Goal: Information Seeking & Learning: Learn about a topic

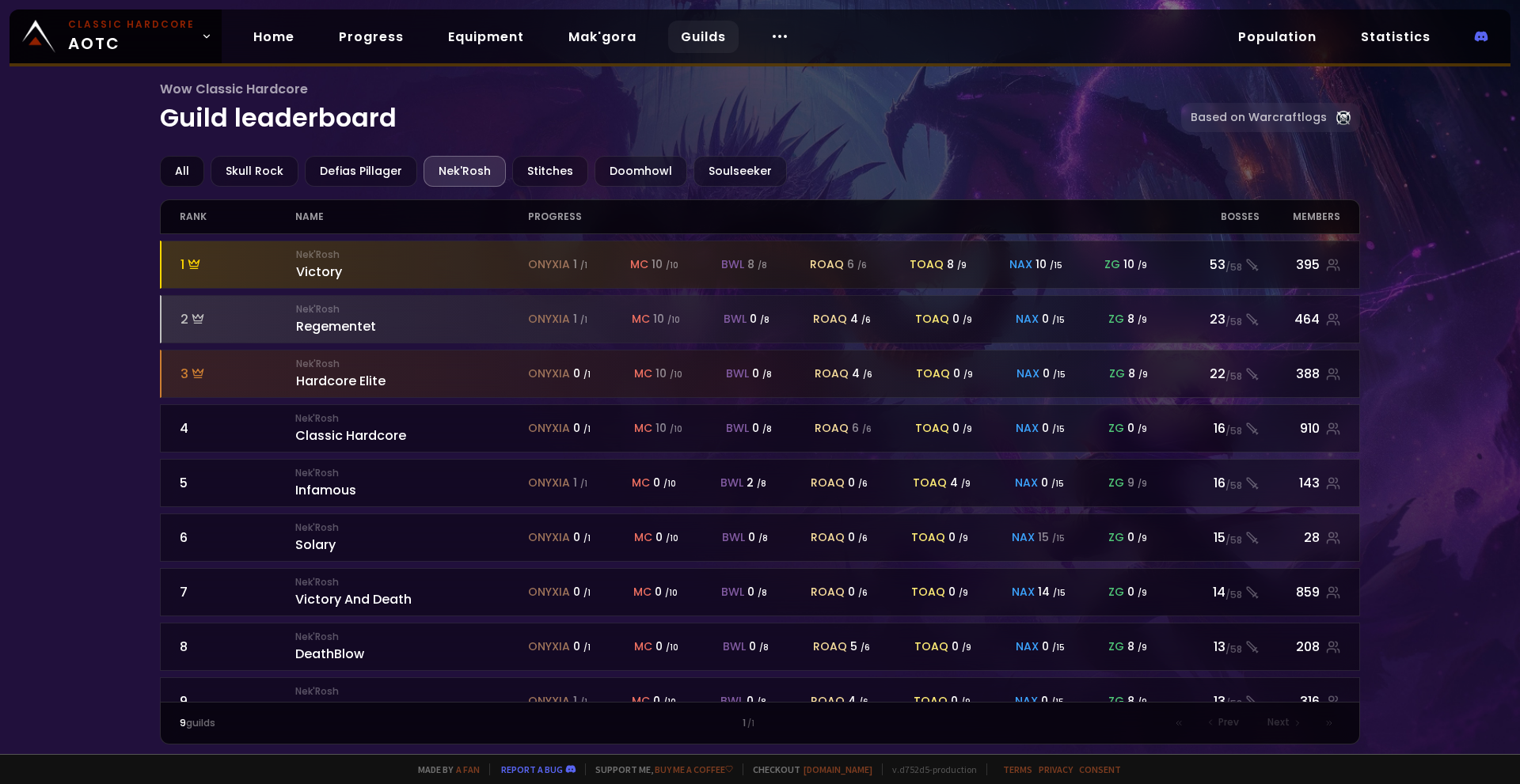
click at [176, 171] on div "All" at bounding box center [183, 171] width 45 height 31
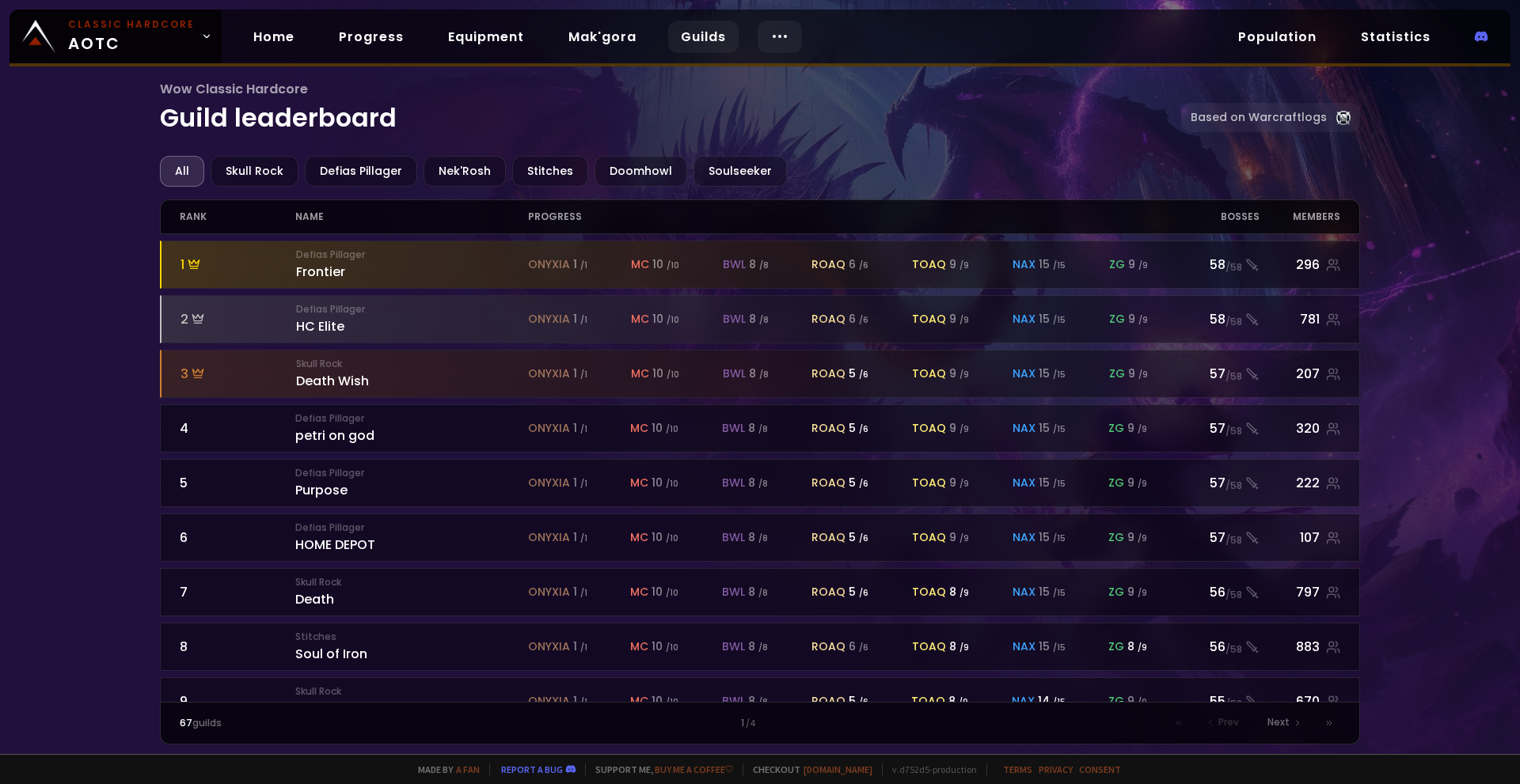
click at [786, 41] on div at bounding box center [780, 37] width 45 height 33
click at [463, 30] on link "Equipment" at bounding box center [486, 37] width 101 height 33
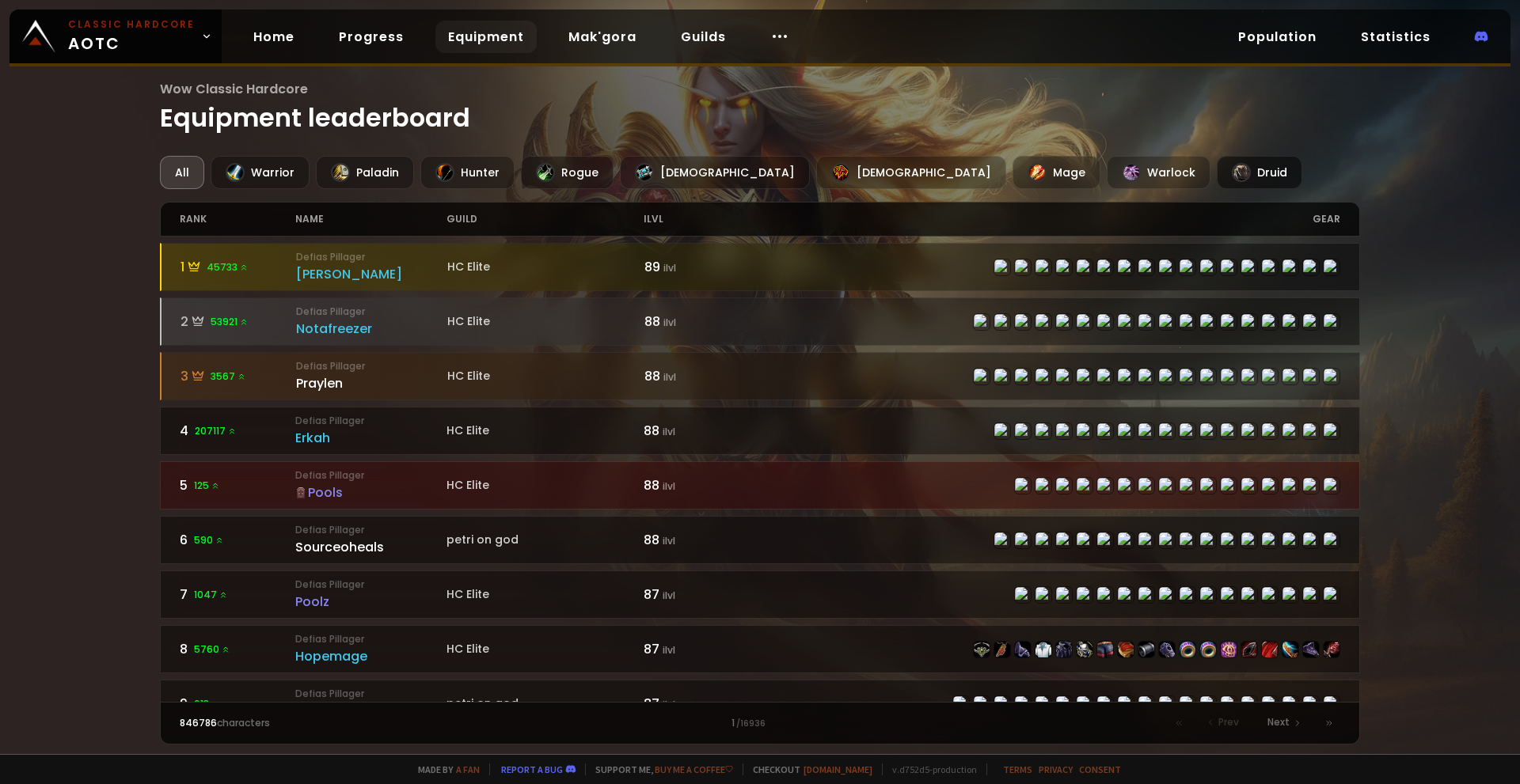
click at [1217, 172] on div "Druid" at bounding box center [1260, 172] width 86 height 33
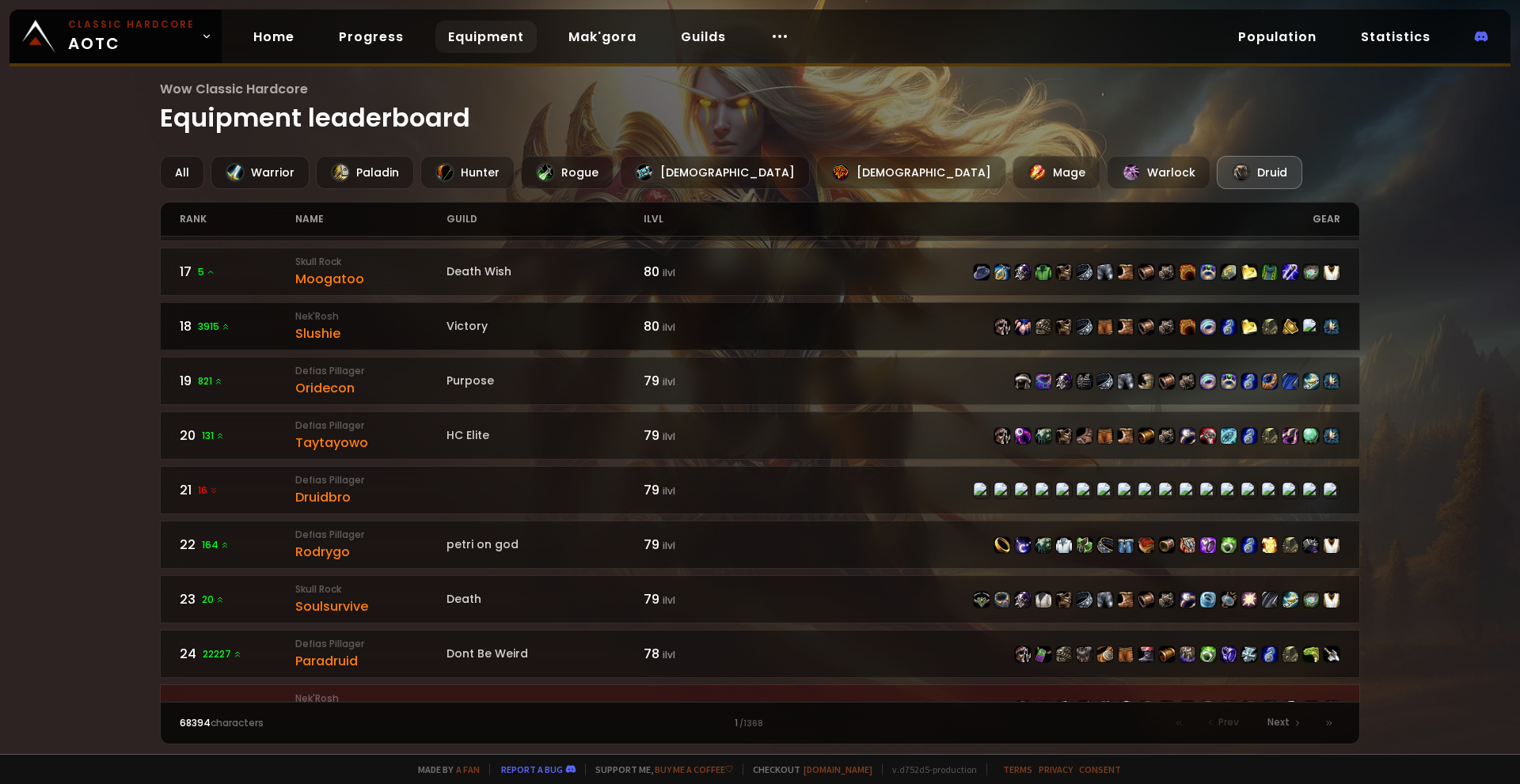
scroll to position [871, 0]
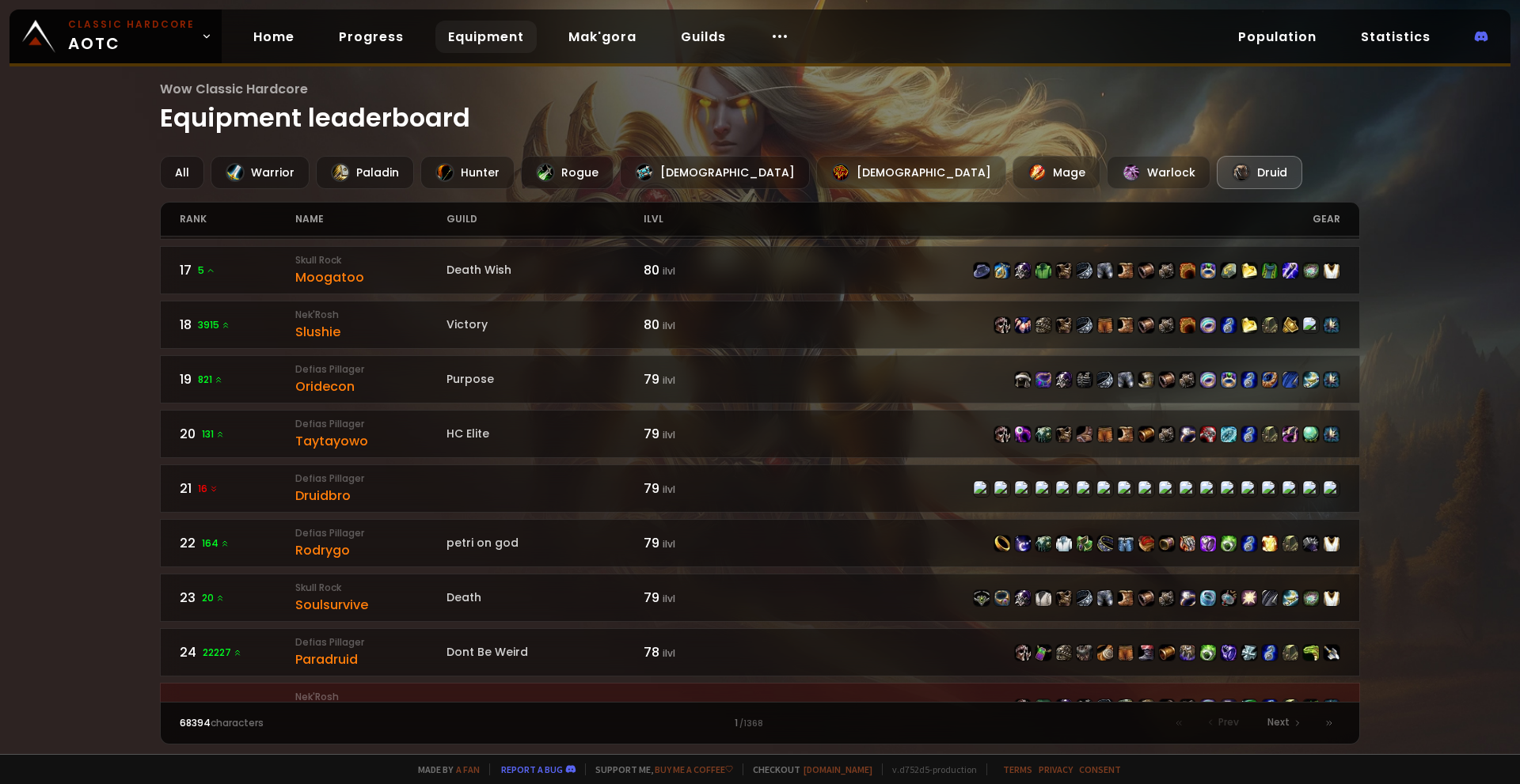
click at [322, 215] on div "name" at bounding box center [370, 218] width 151 height 33
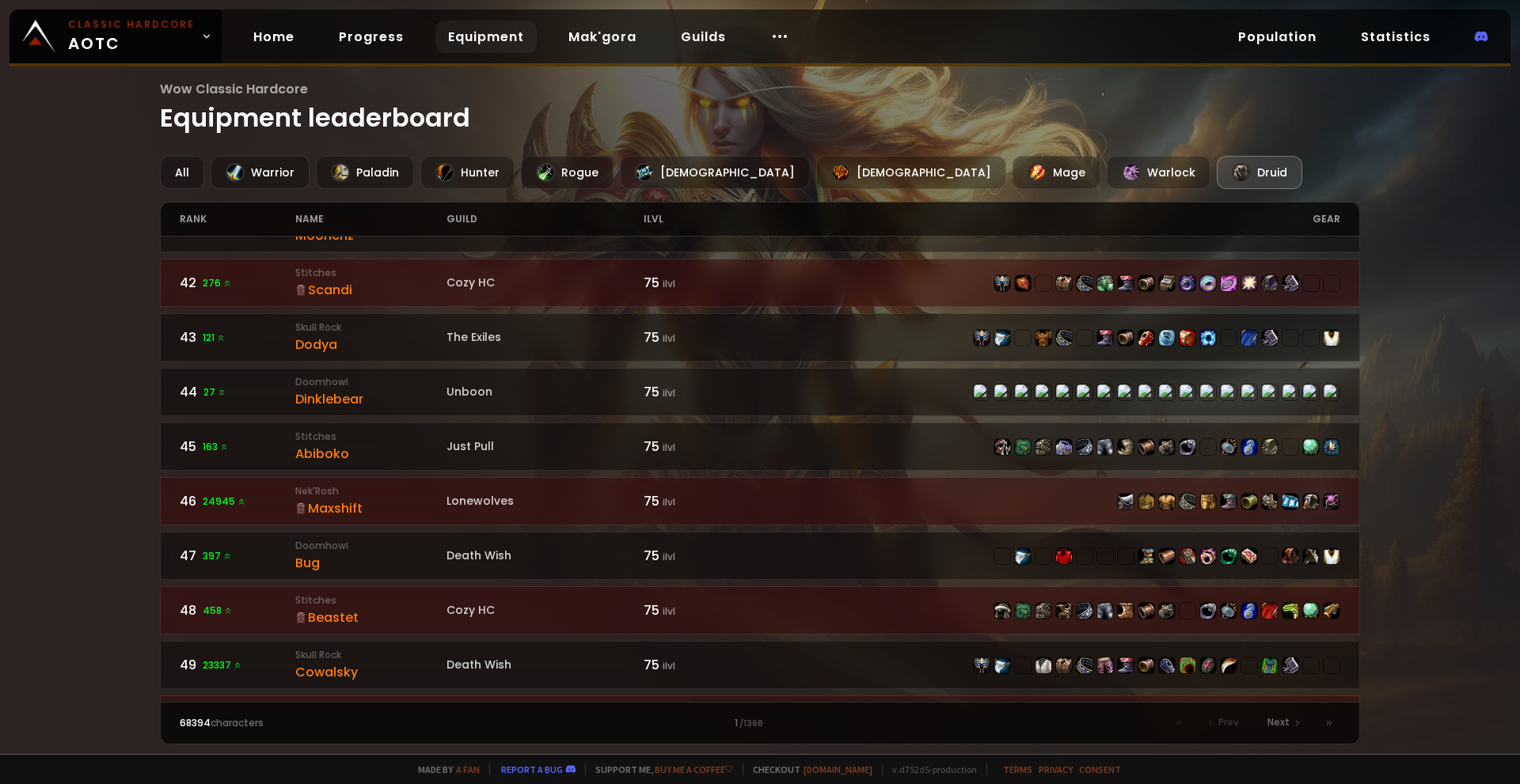
scroll to position [2271, 0]
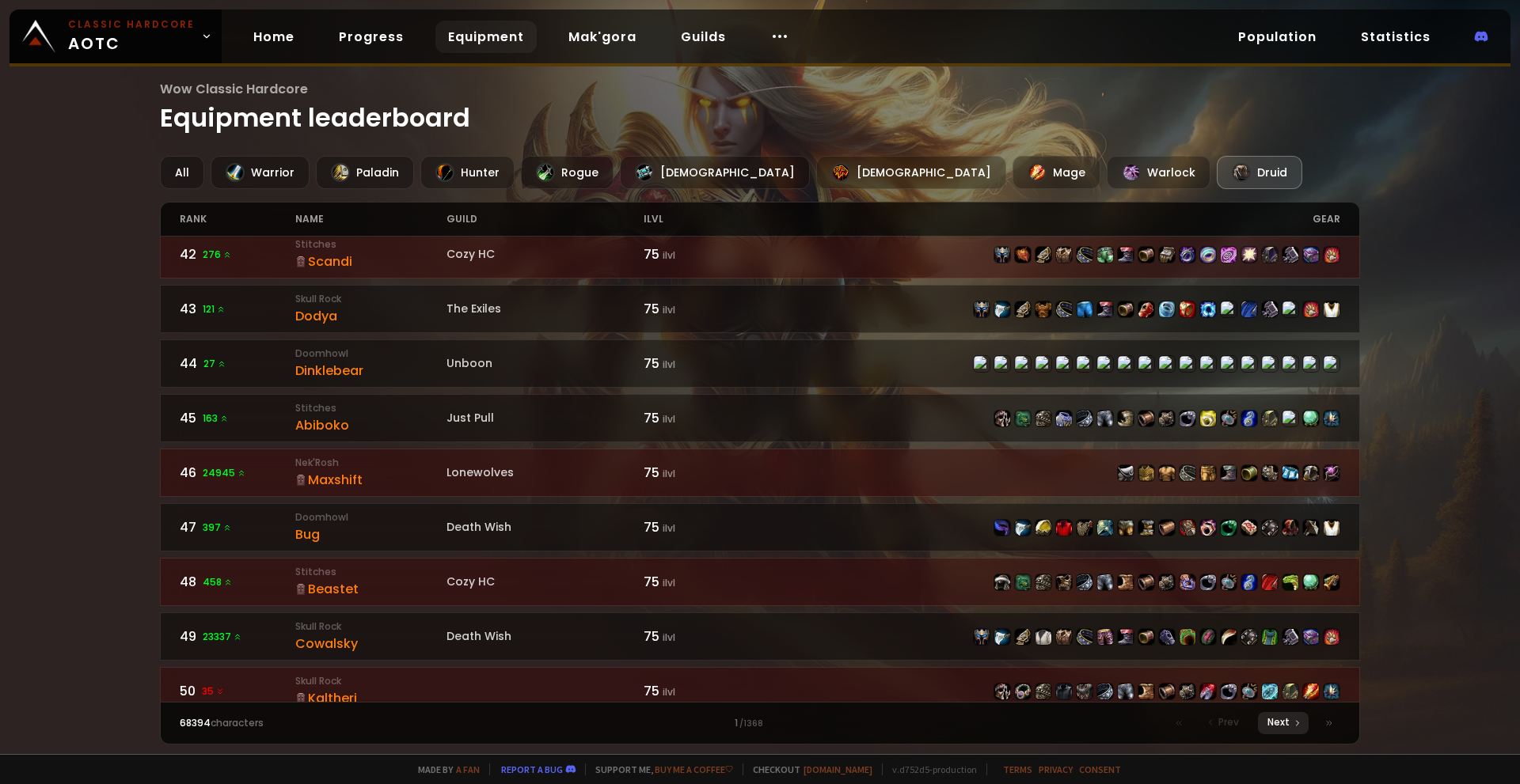
click at [1279, 721] on span "Next" at bounding box center [1279, 722] width 22 height 15
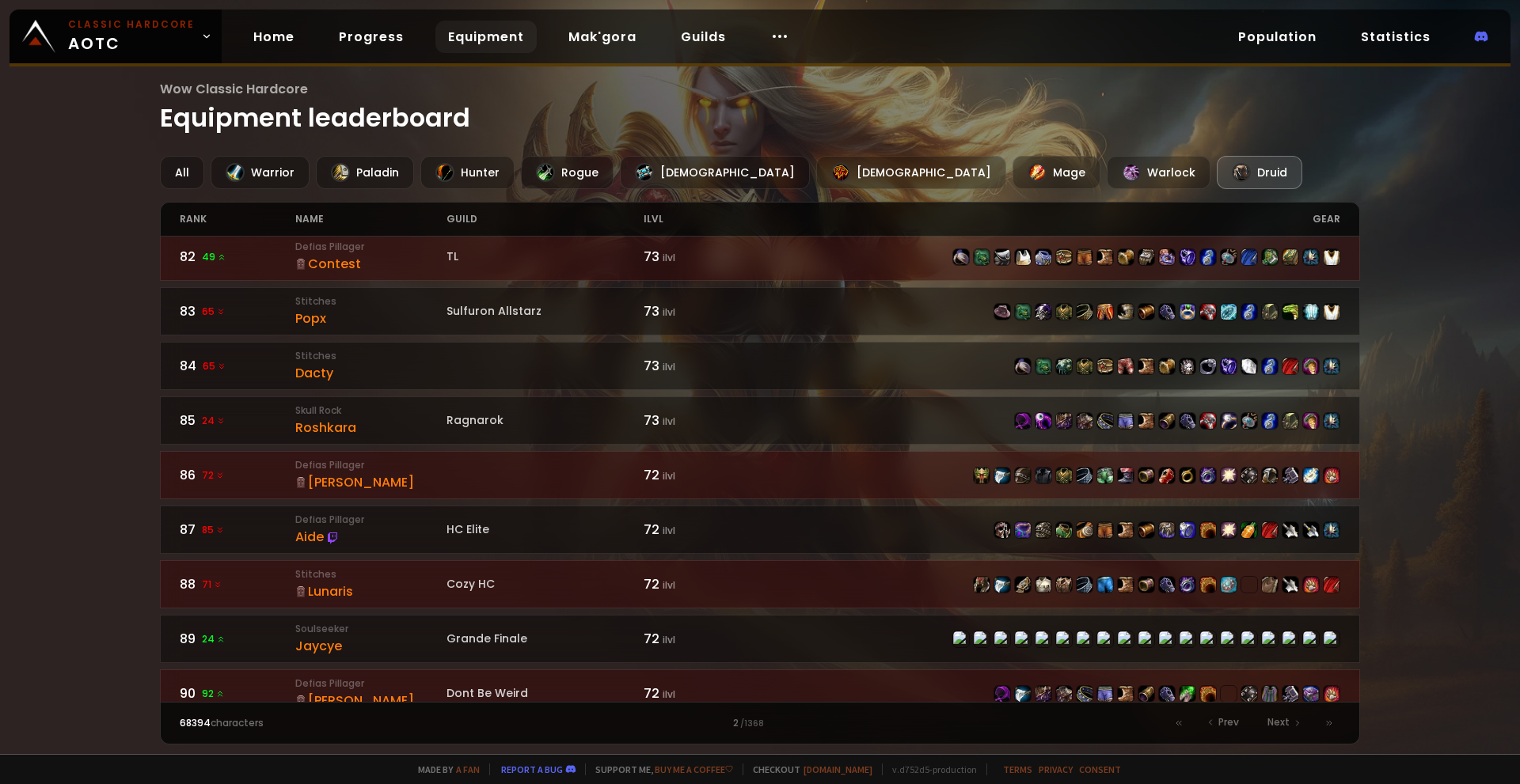
scroll to position [2271, 0]
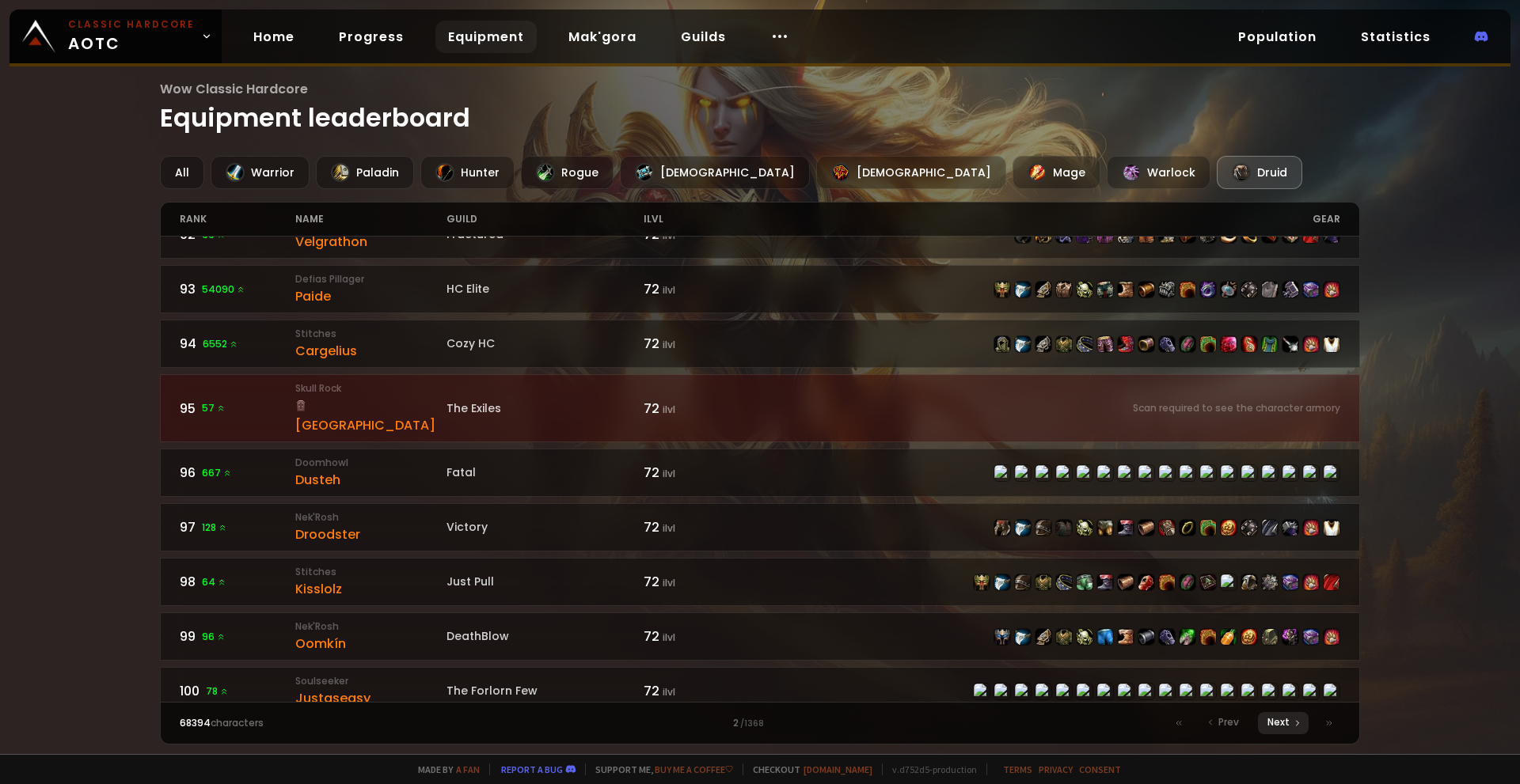
click at [1288, 728] on span "Next" at bounding box center [1279, 722] width 22 height 15
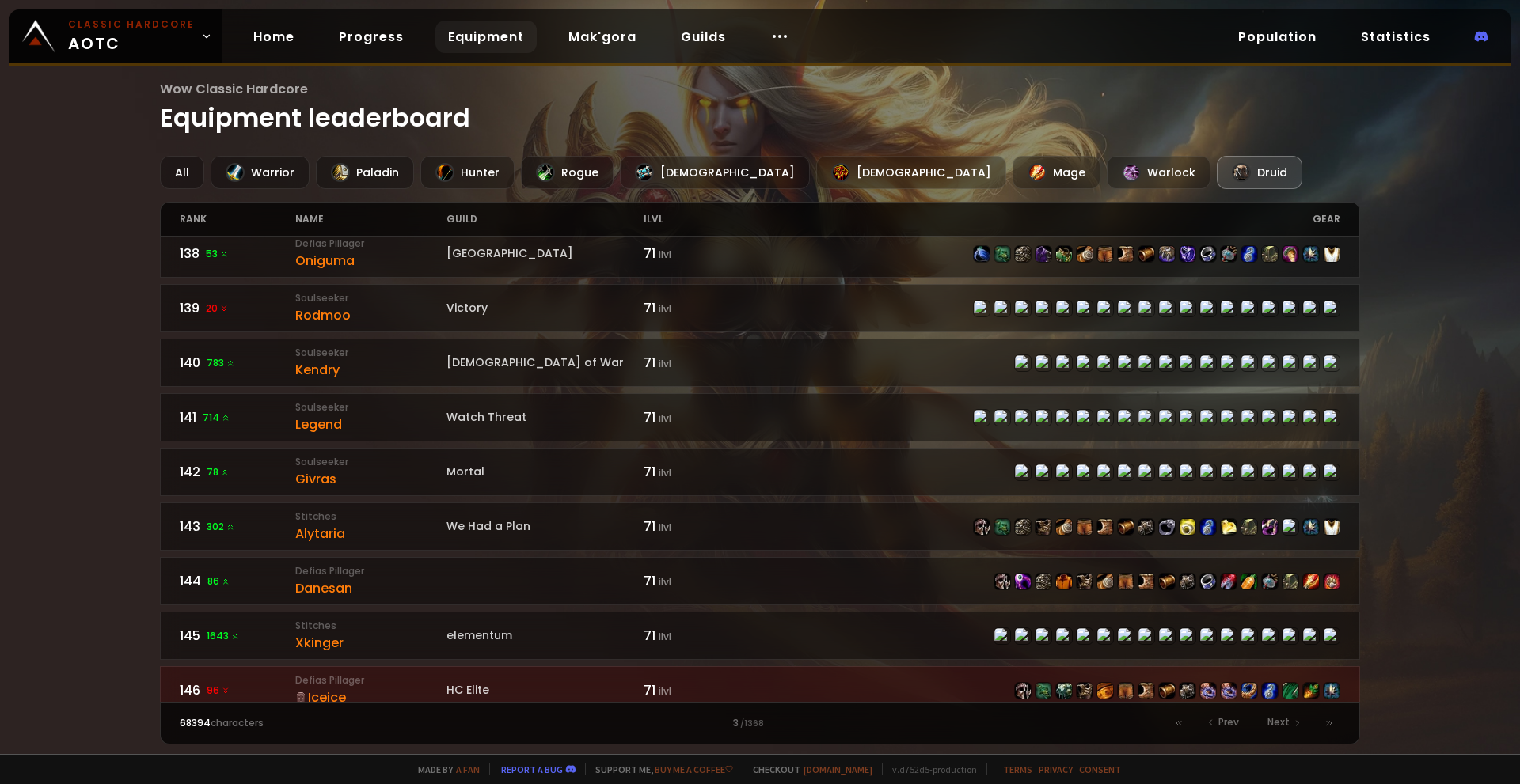
scroll to position [2271, 0]
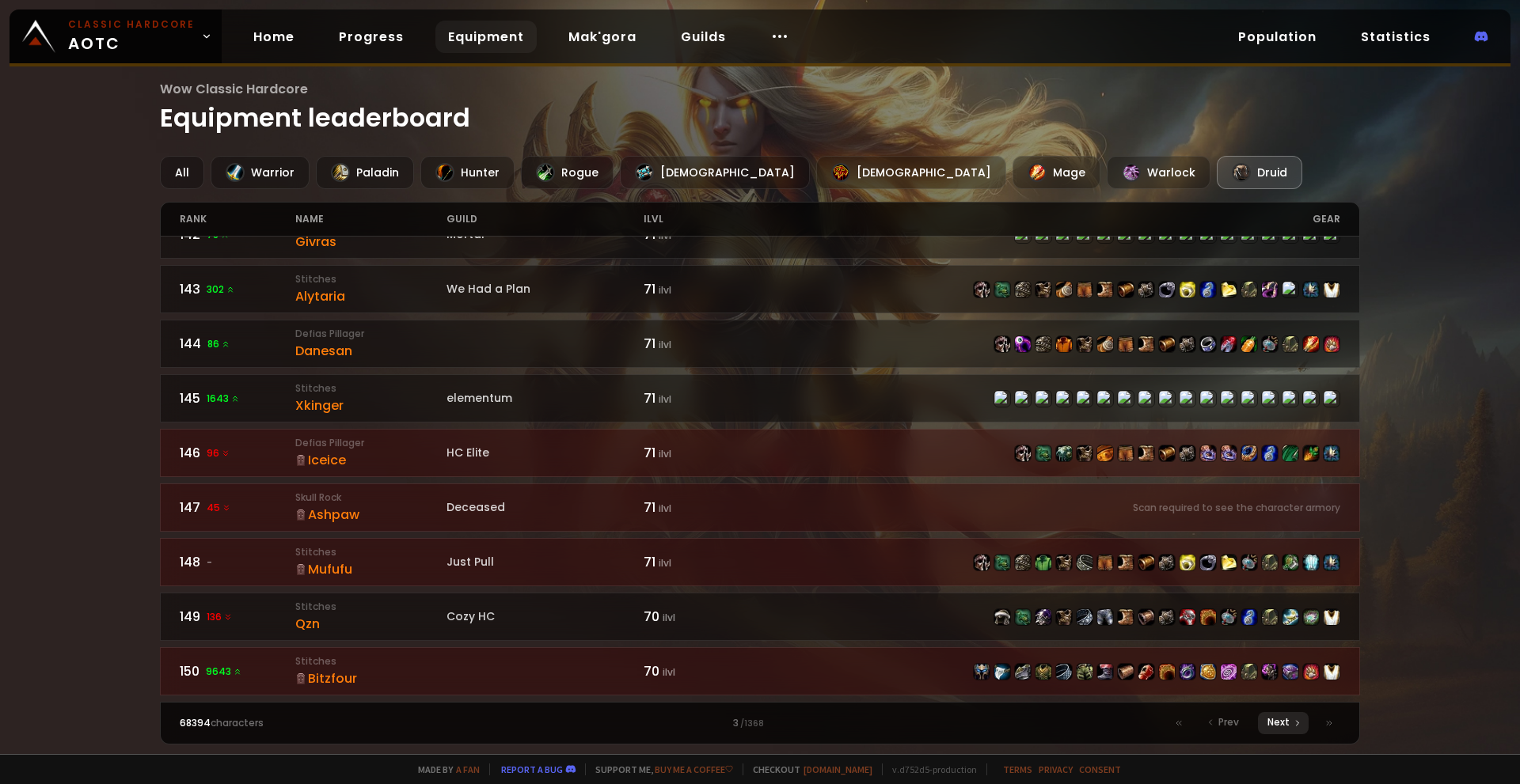
click at [1285, 726] on span "Next" at bounding box center [1279, 722] width 22 height 15
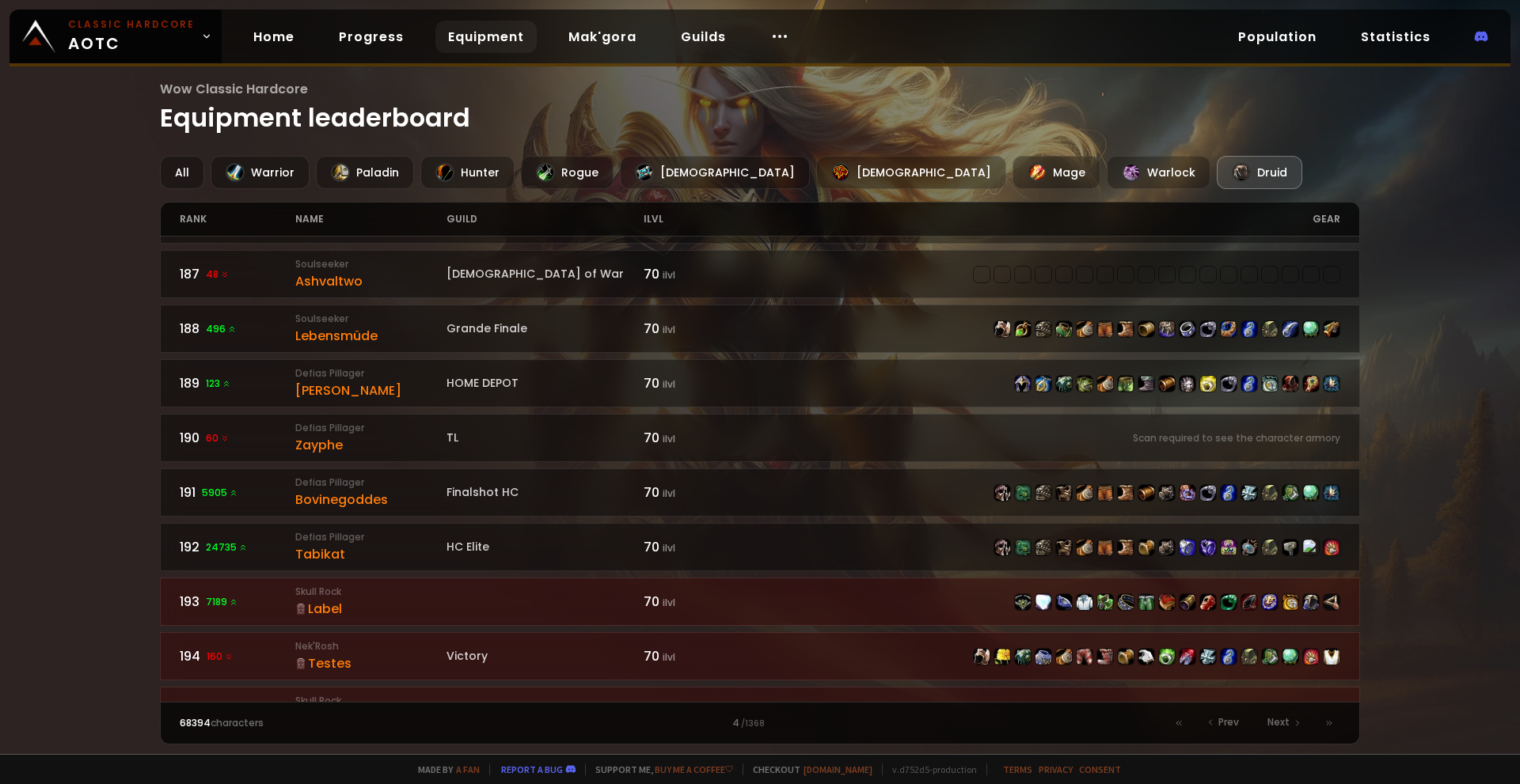
scroll to position [2271, 0]
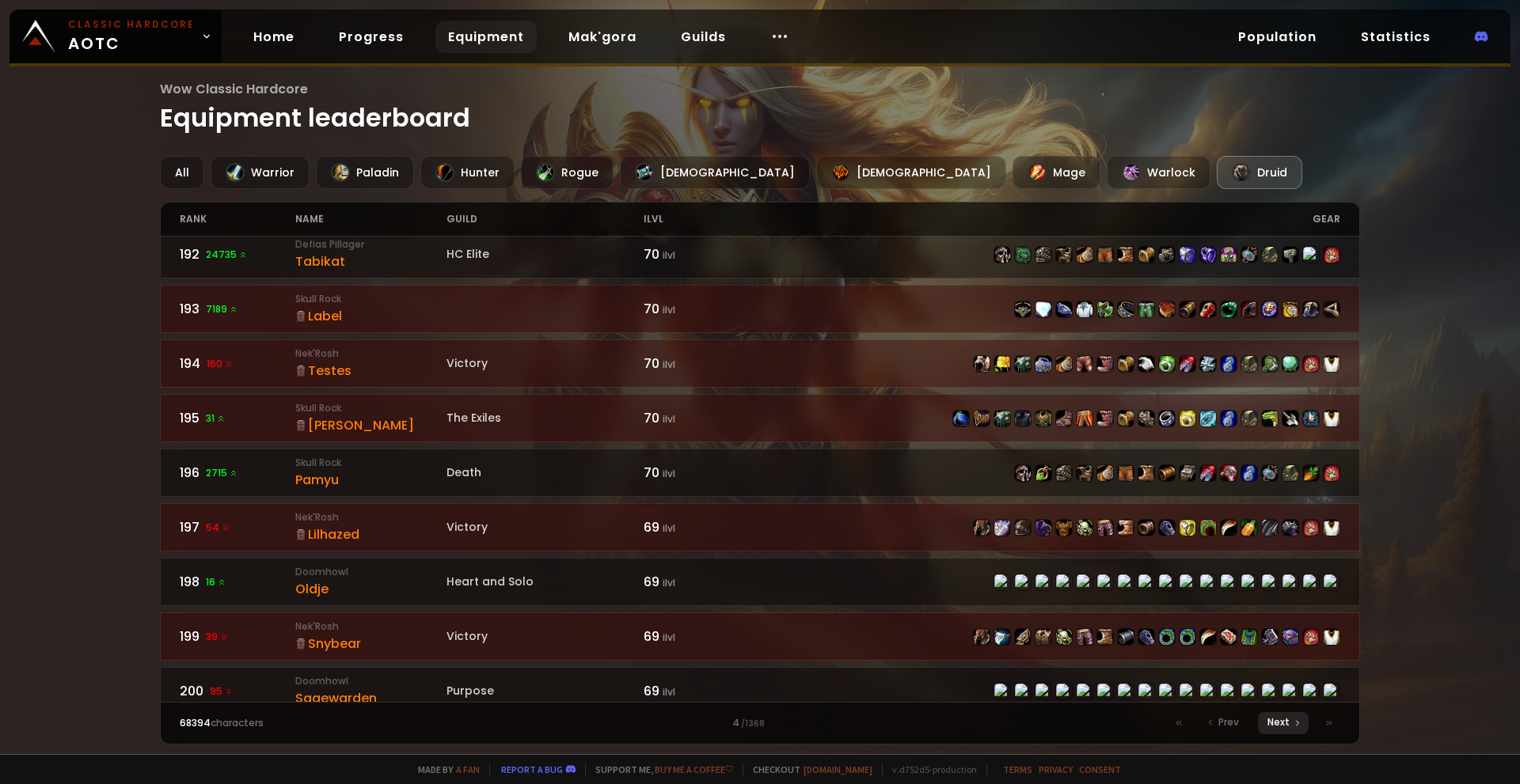
click at [1283, 733] on div "Next" at bounding box center [1283, 723] width 51 height 22
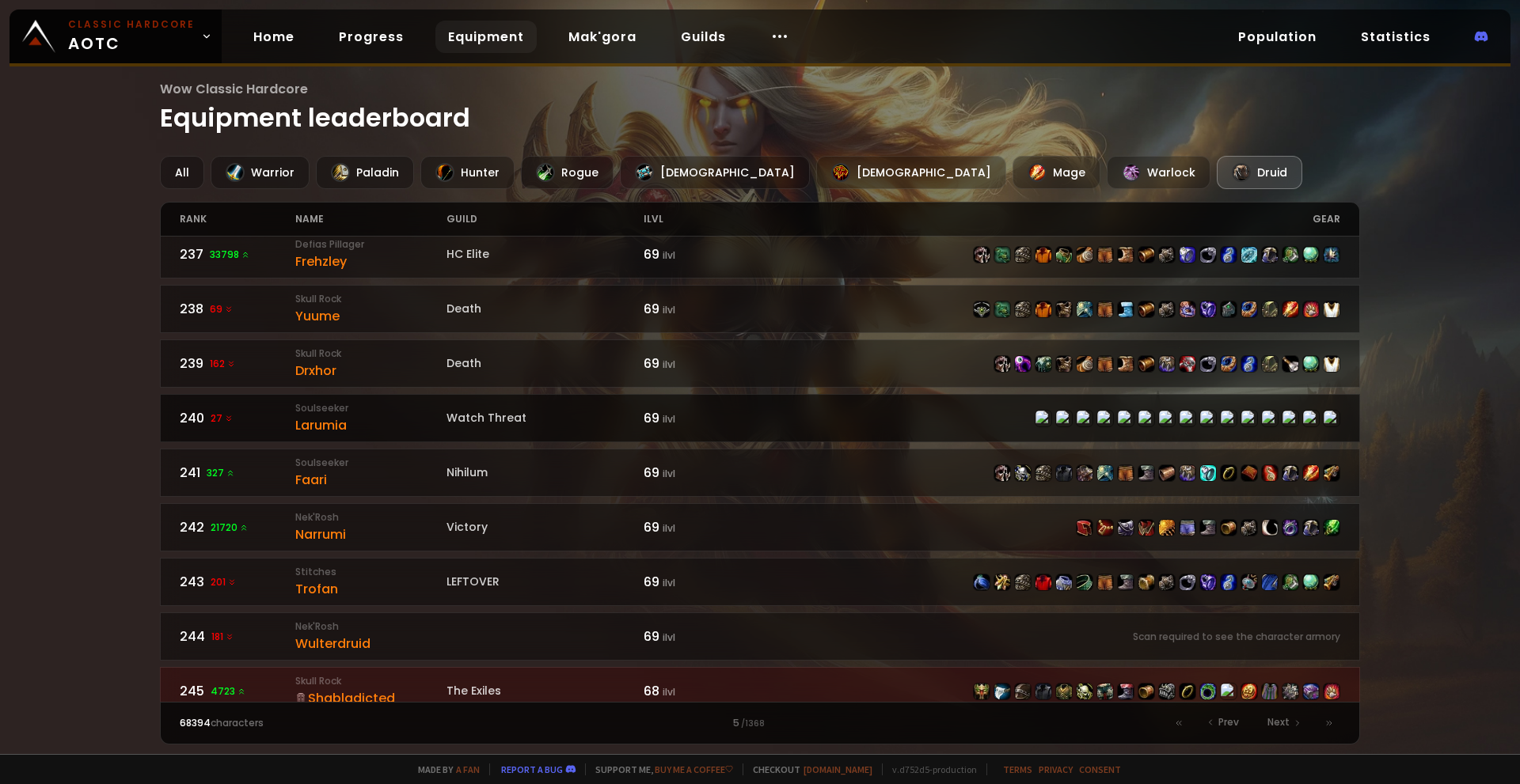
scroll to position [2271, 0]
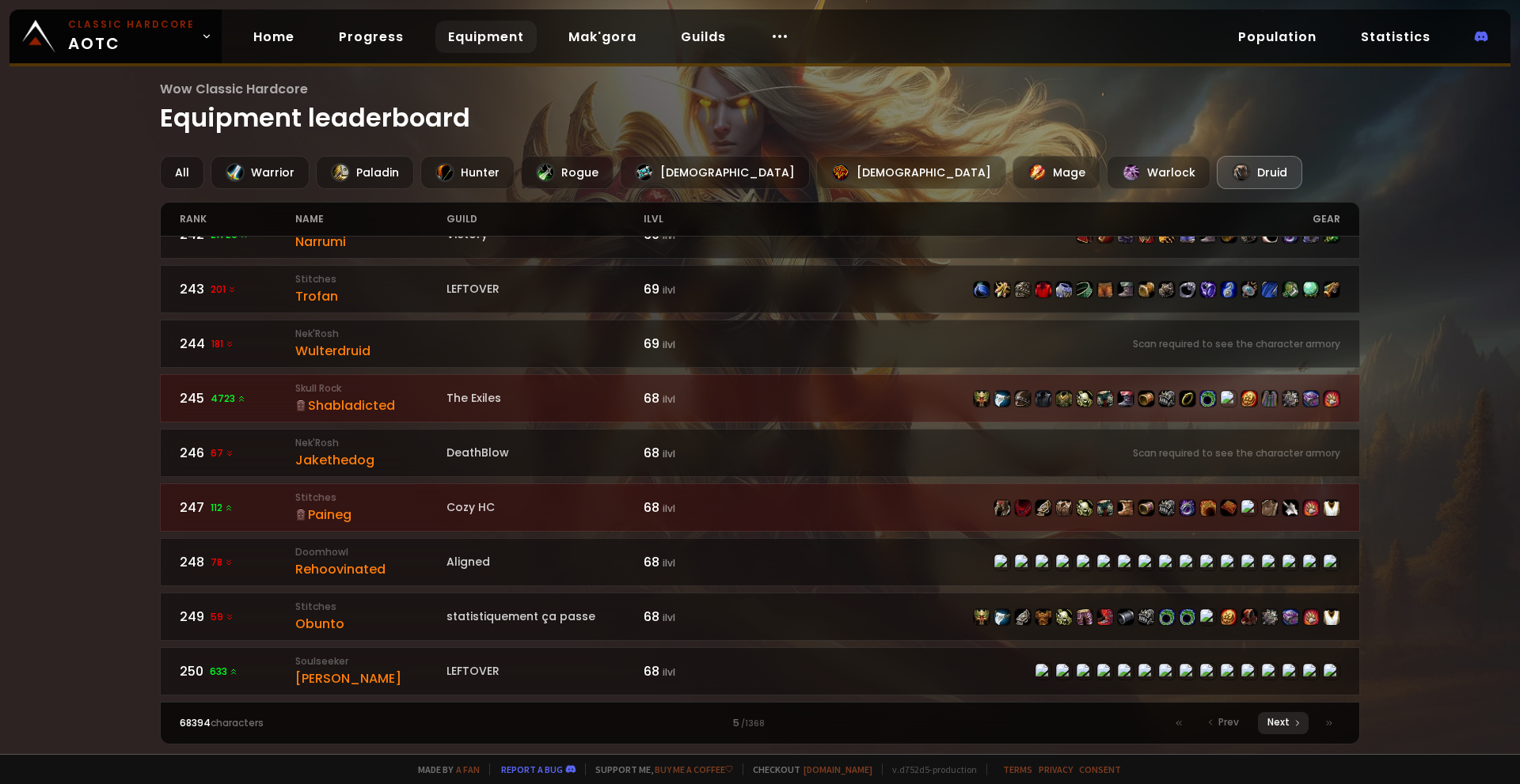
click at [1282, 728] on span "Next" at bounding box center [1279, 722] width 22 height 15
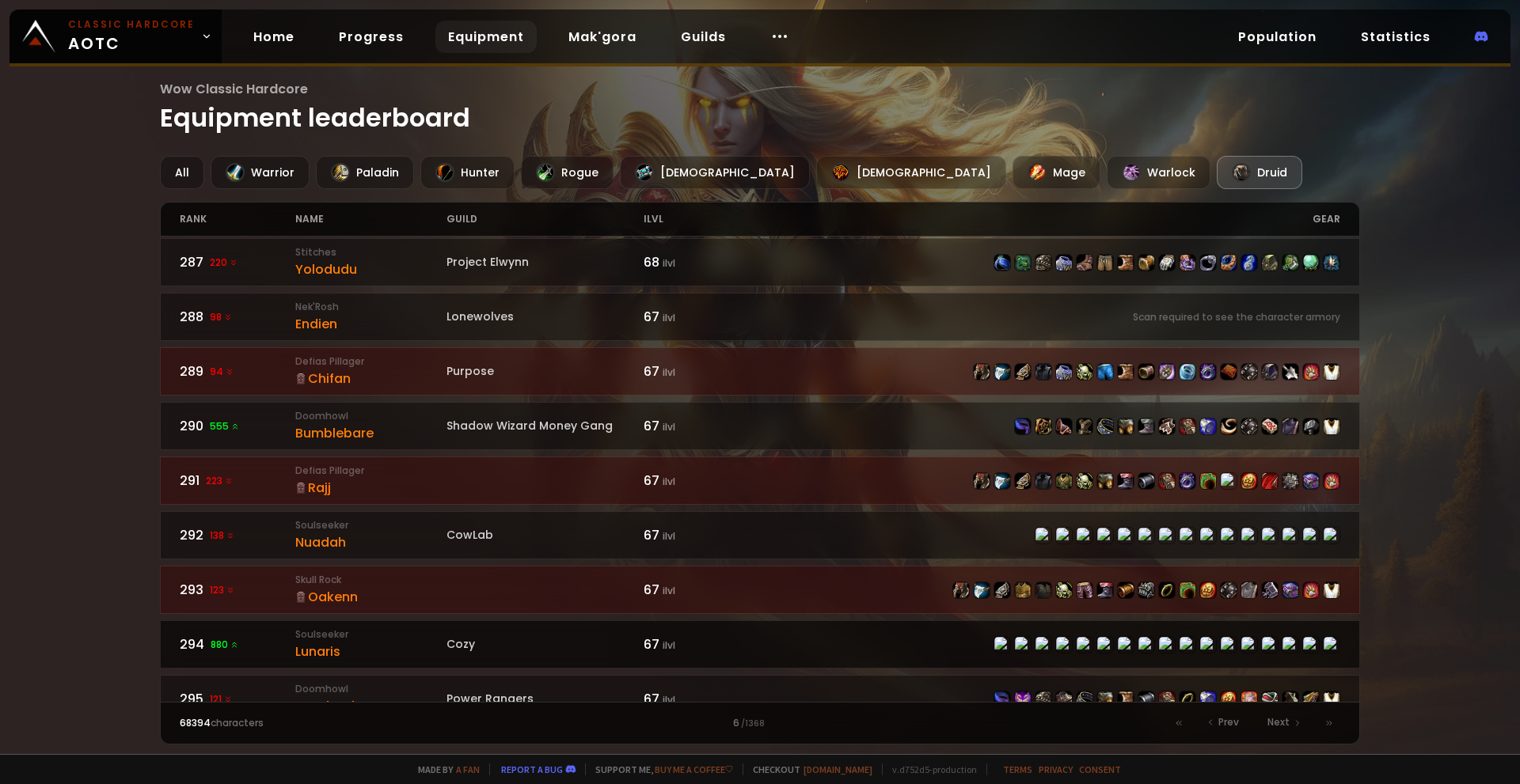
scroll to position [2271, 0]
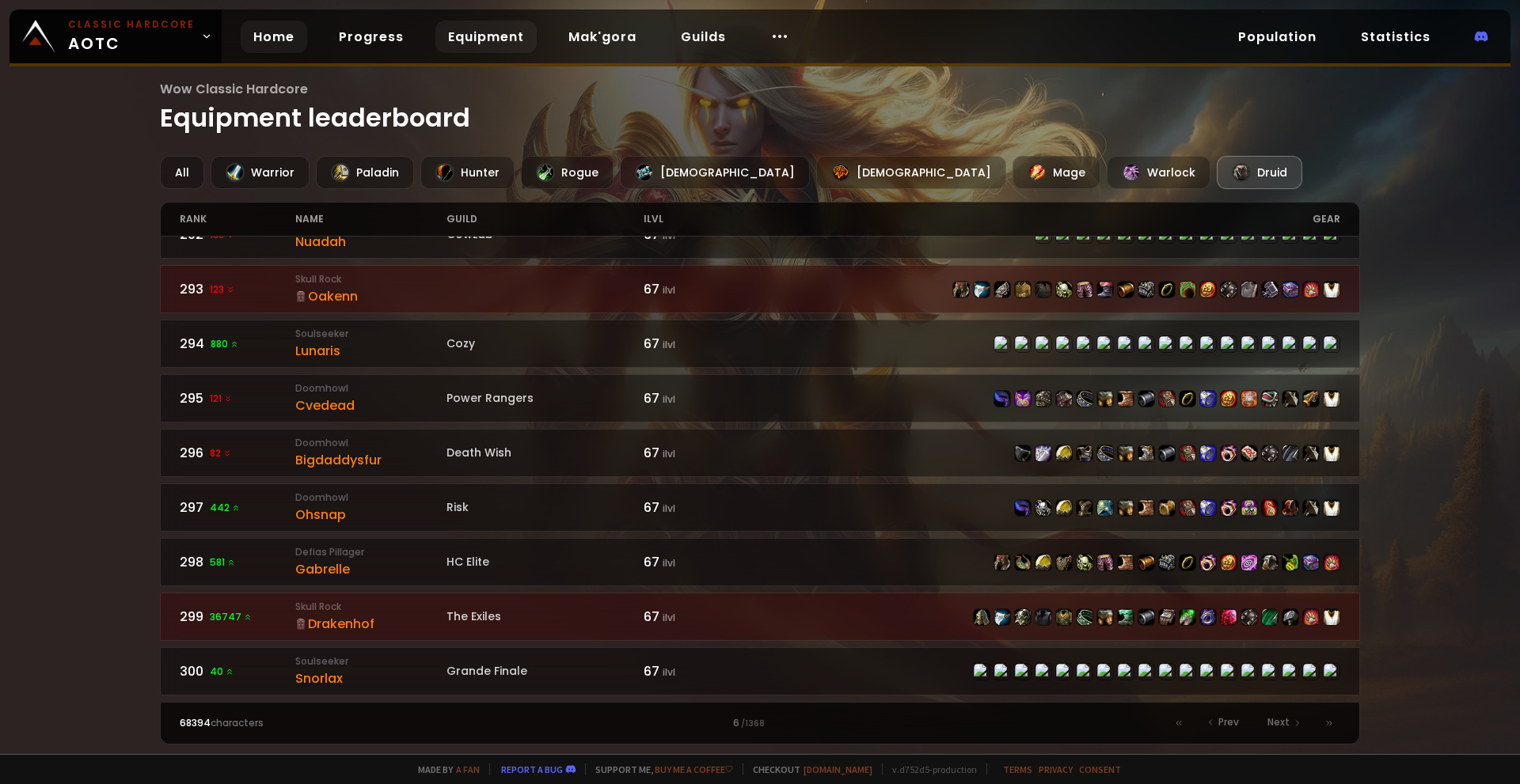
click at [276, 37] on link "Home" at bounding box center [274, 37] width 67 height 33
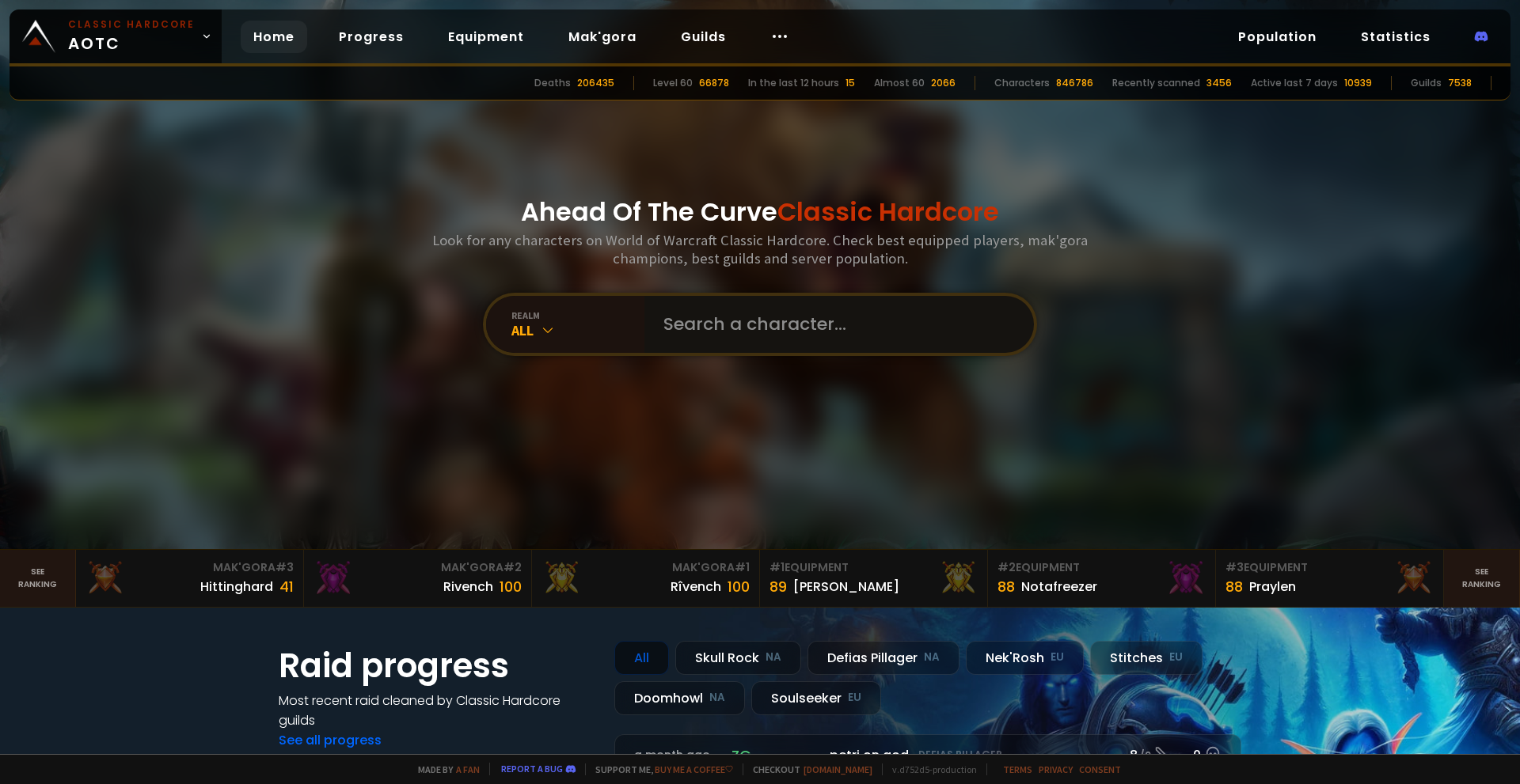
click at [670, 330] on input "text" at bounding box center [834, 324] width 361 height 57
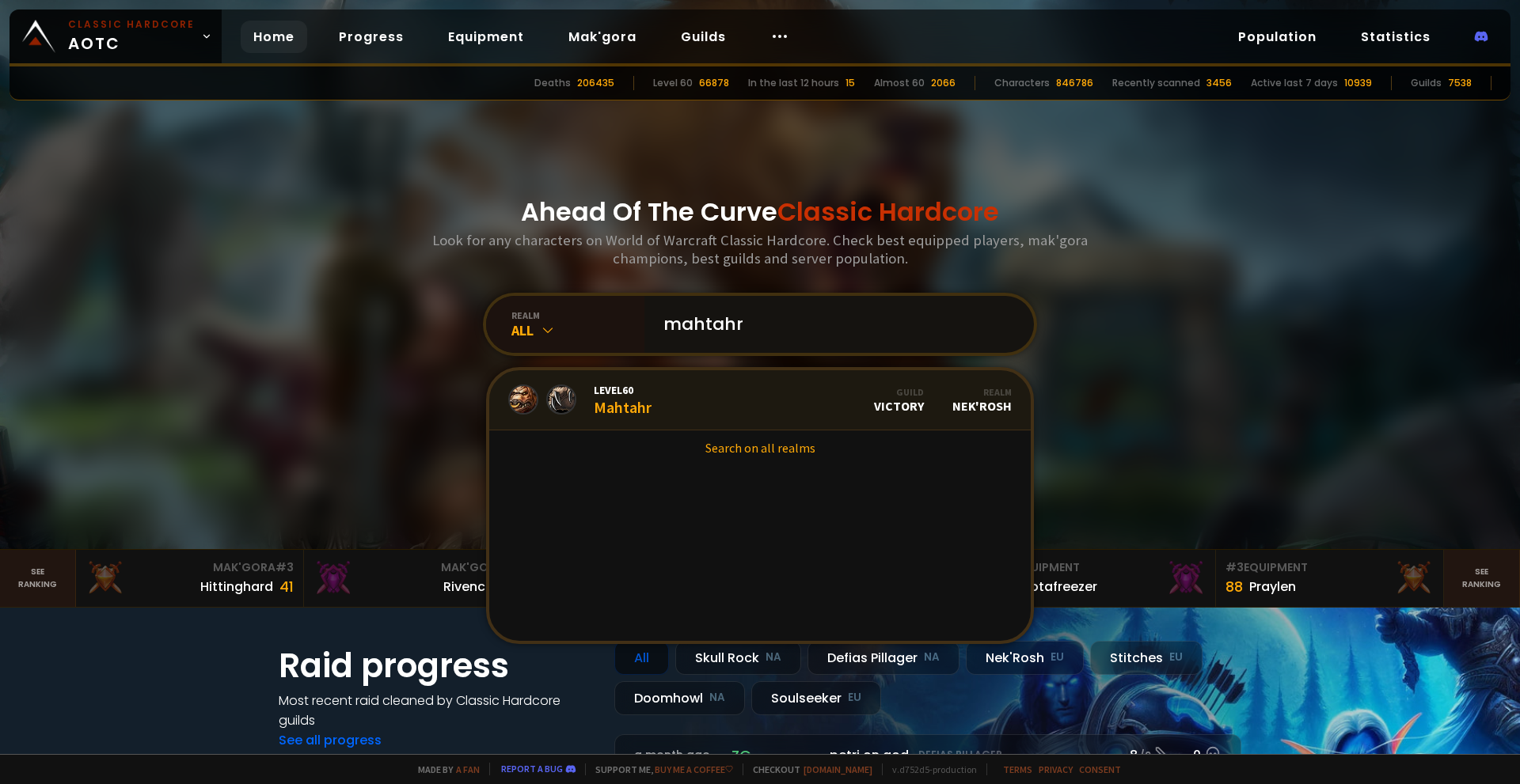
type input "mahtahr"
click at [809, 403] on link "Level 60 Mahtahr Guild Victory Realm Nek'Rosh" at bounding box center [760, 400] width 542 height 60
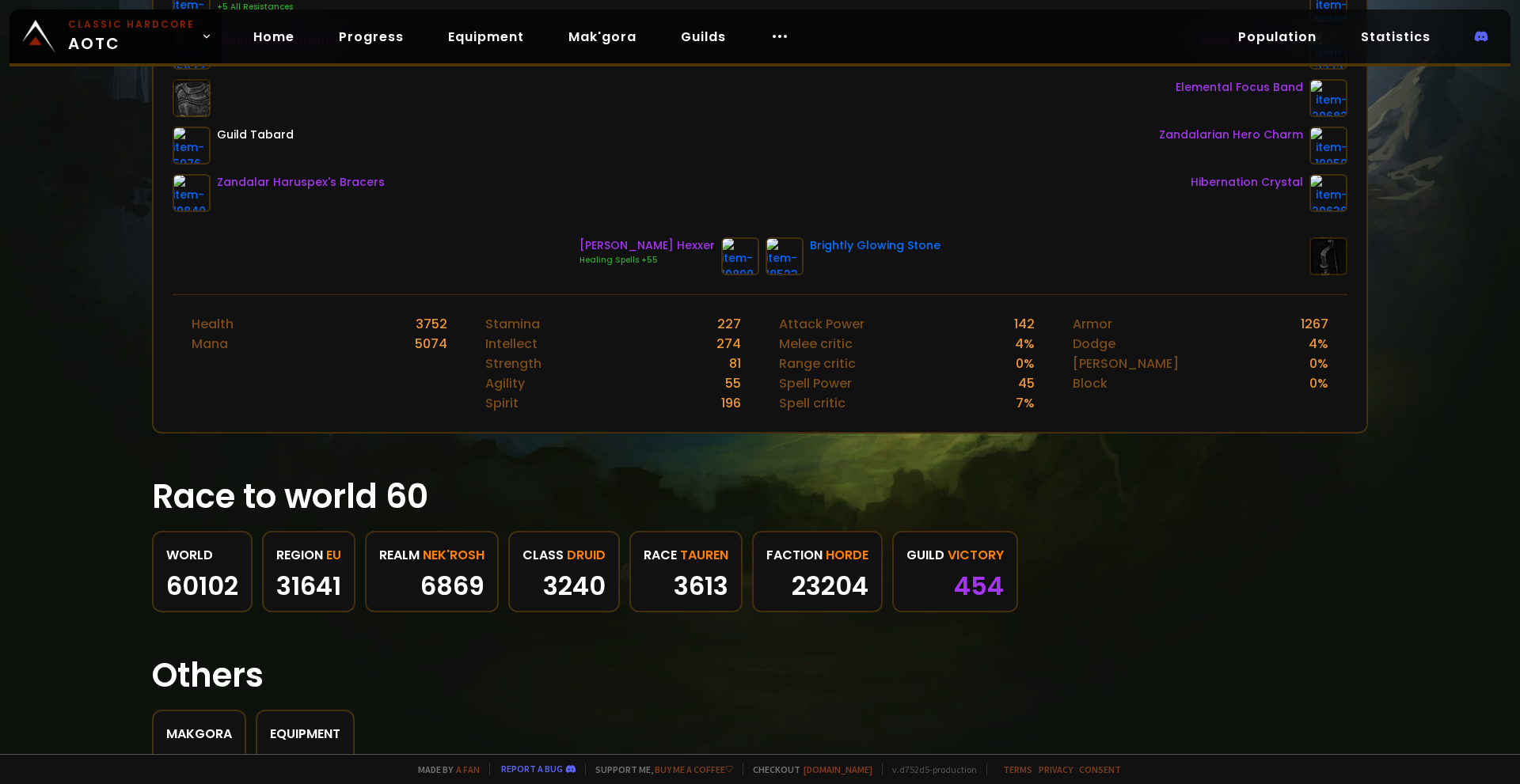
scroll to position [475, 0]
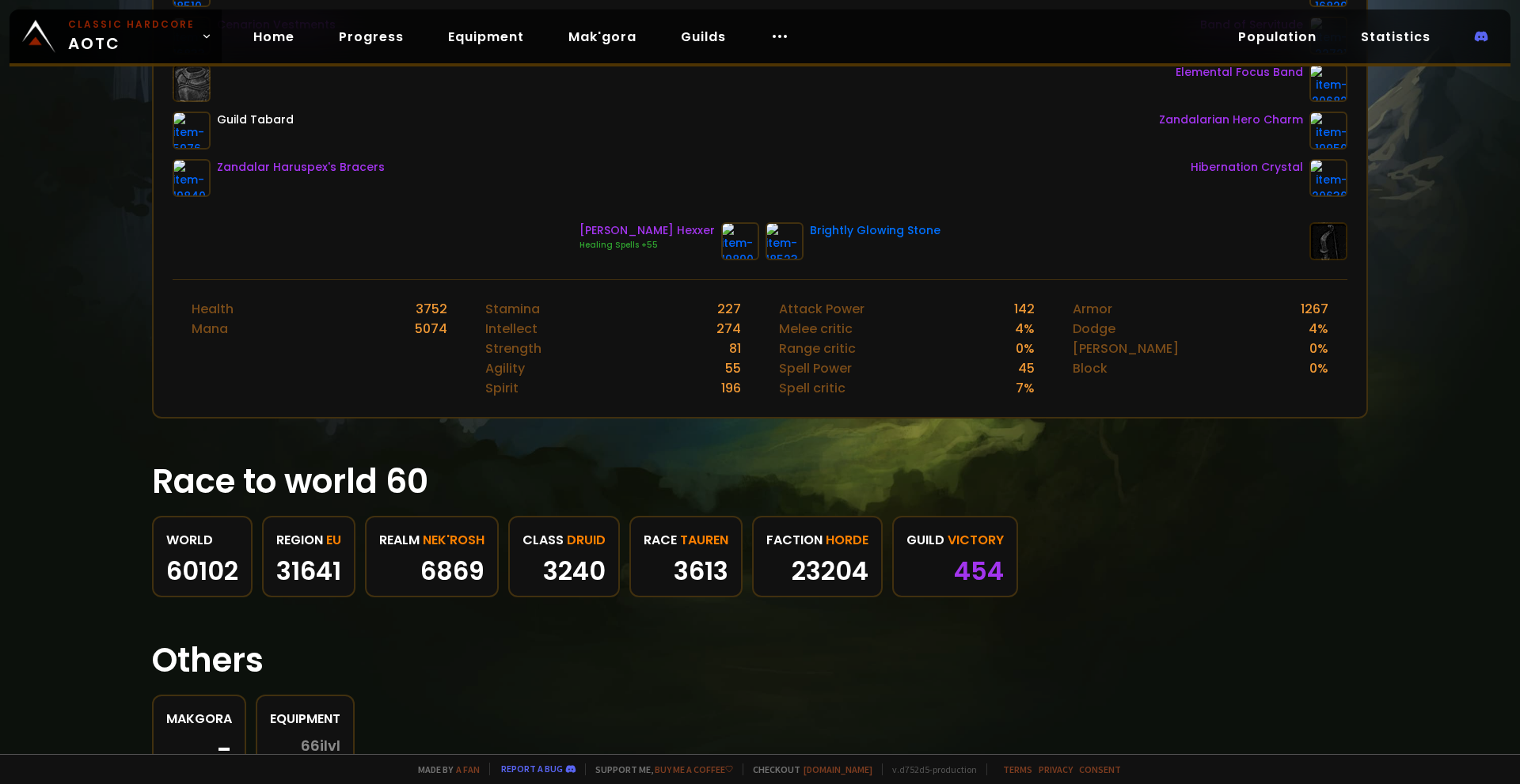
click at [223, 572] on div "60102" at bounding box center [202, 572] width 72 height 24
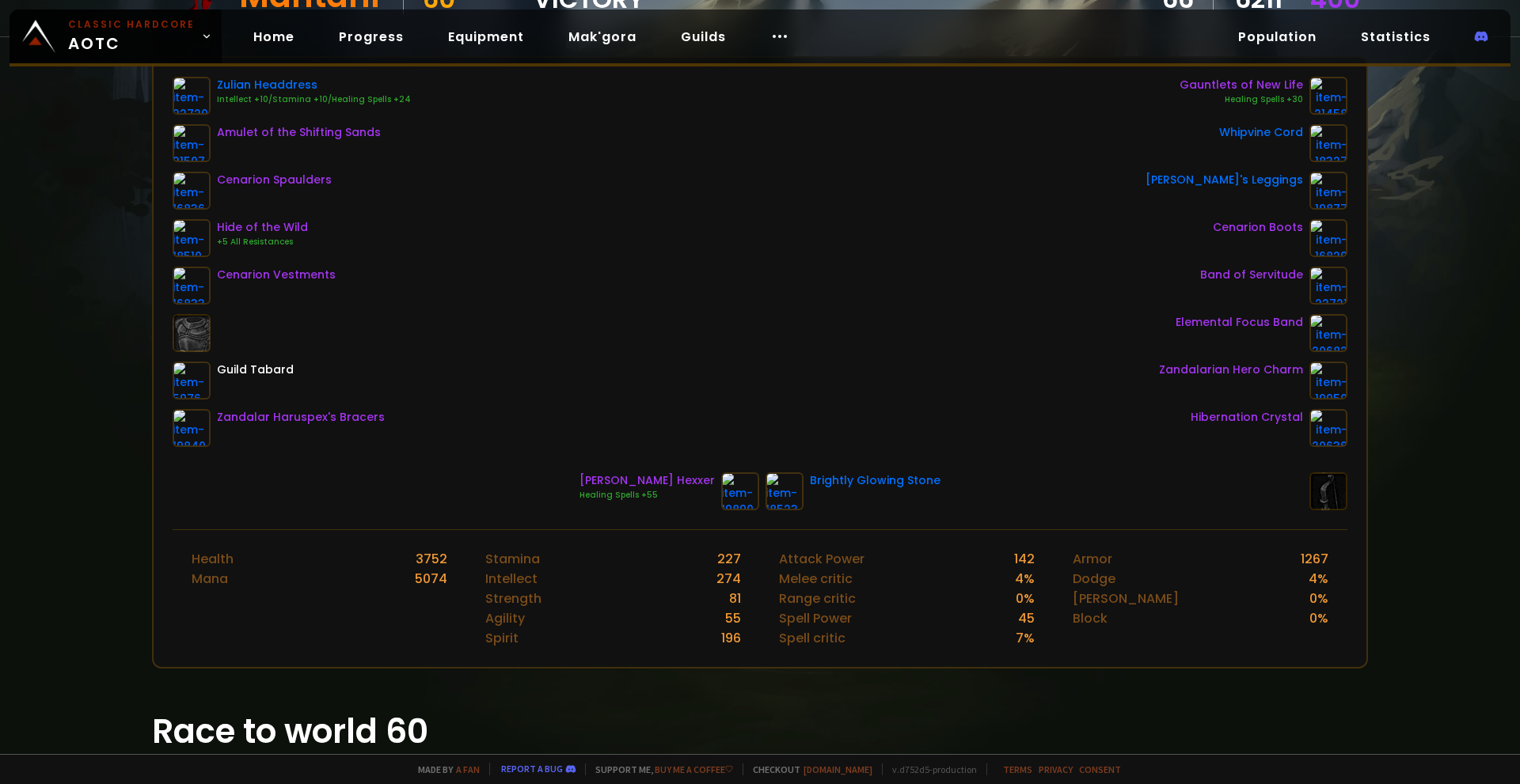
scroll to position [79, 0]
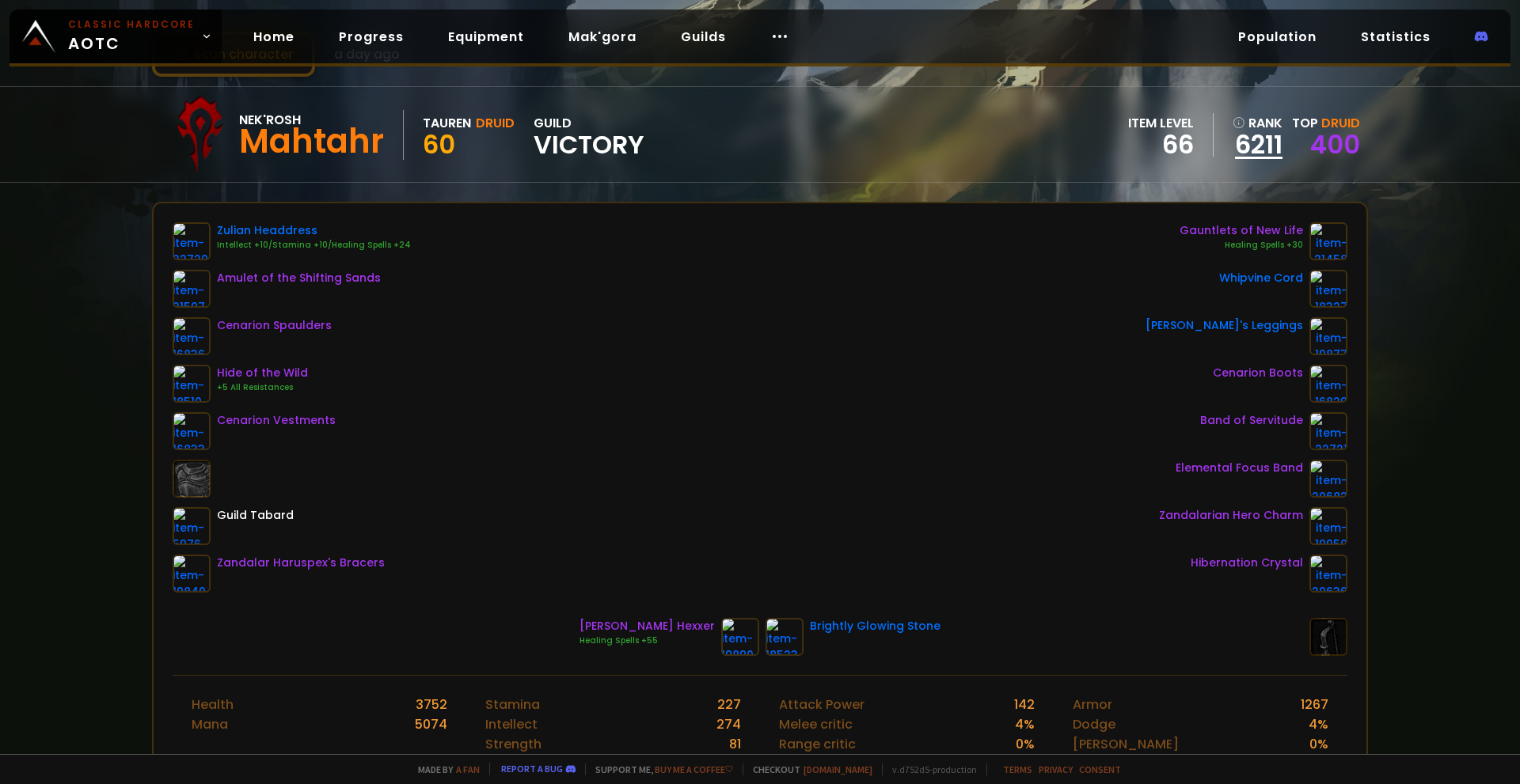
click at [1244, 150] on link "6211" at bounding box center [1258, 145] width 50 height 24
